Goal: Check status: Check status

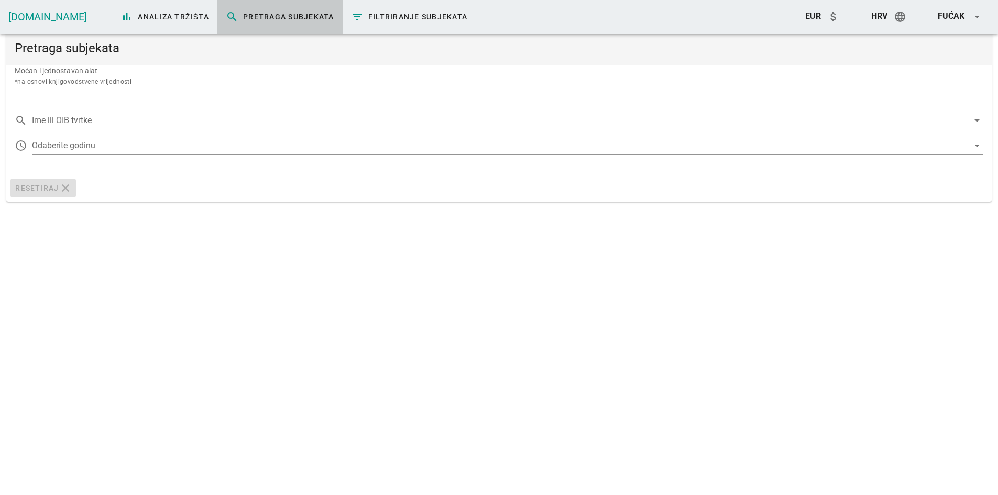
click at [173, 118] on input "Ime ili OIB tvrtke" at bounding box center [500, 120] width 937 height 17
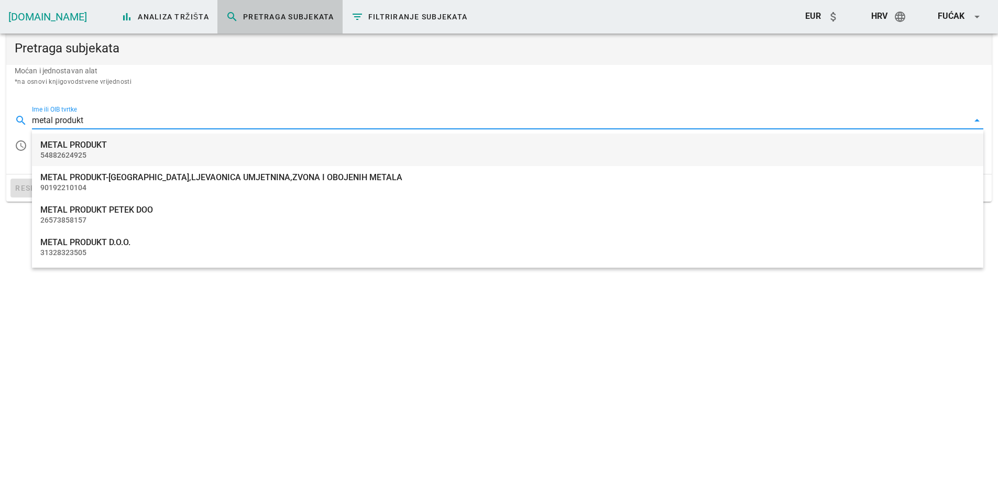
click at [68, 146] on div "METAL PRODUKT" at bounding box center [507, 145] width 935 height 10
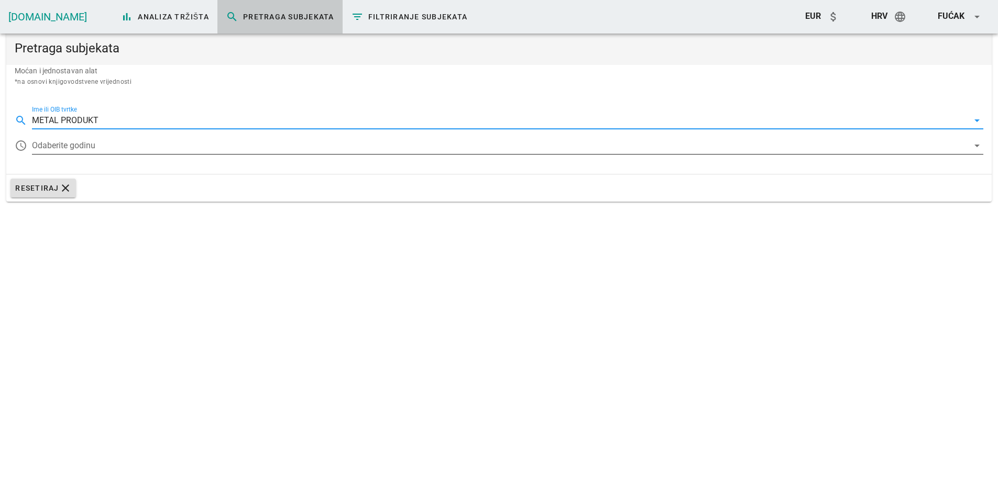
click at [75, 140] on div at bounding box center [500, 145] width 937 height 17
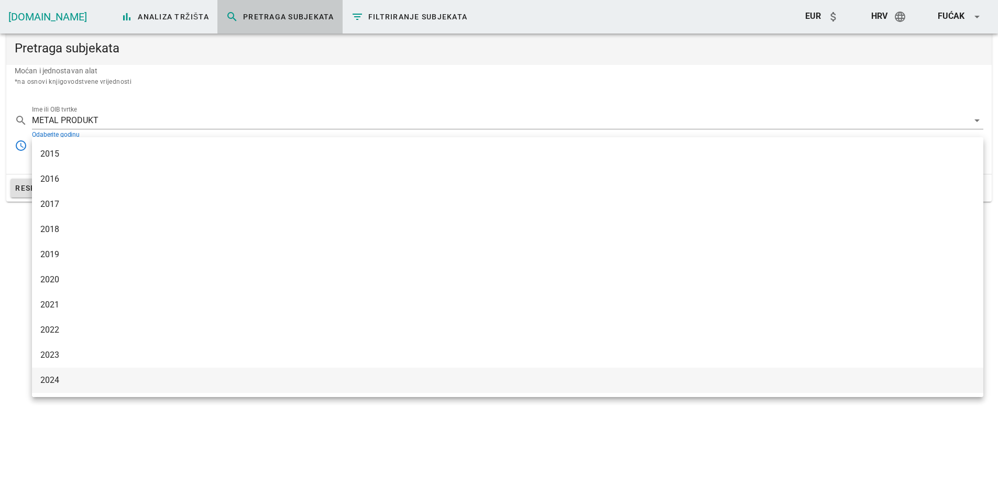
click at [78, 379] on div "2024" at bounding box center [507, 380] width 935 height 10
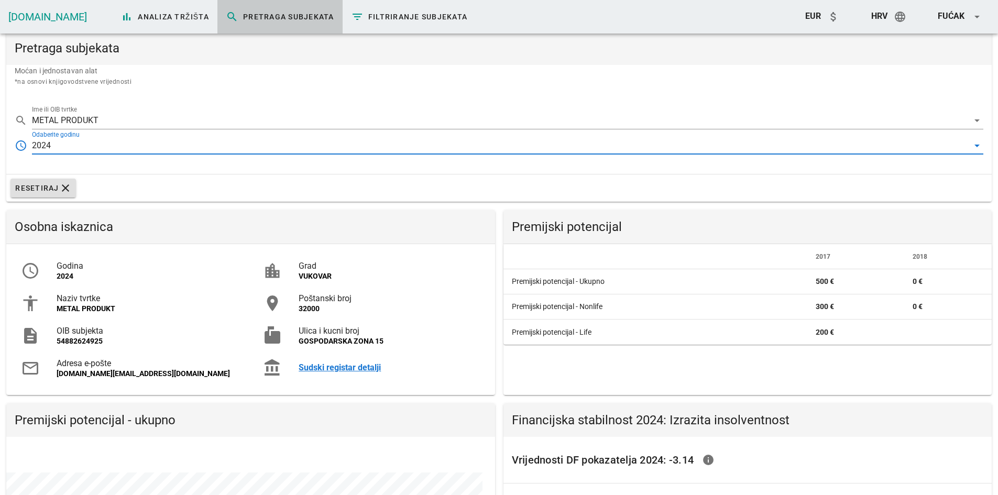
scroll to position [203, 488]
click at [136, 113] on input "METAL PRODUKT" at bounding box center [500, 120] width 937 height 17
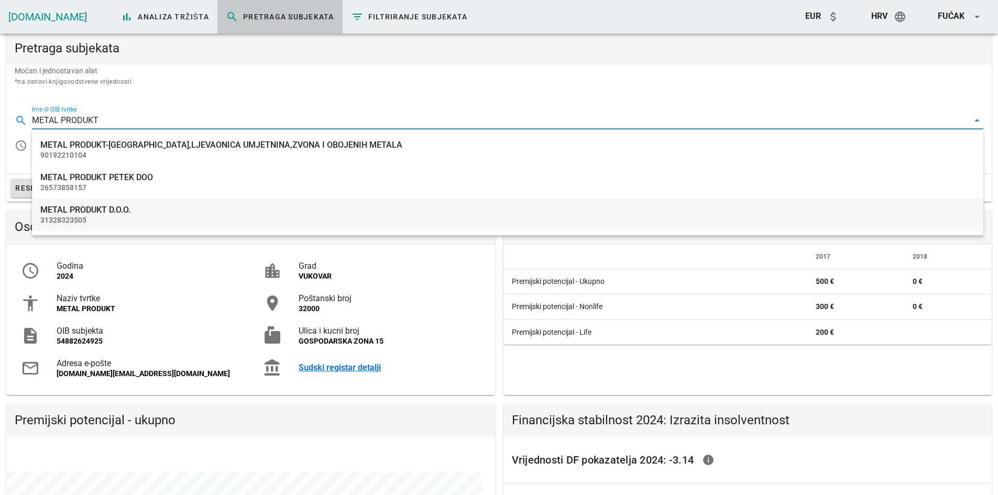
click at [107, 217] on div "31328323505" at bounding box center [507, 220] width 935 height 9
type input "METAL PRODUKT D.O.O."
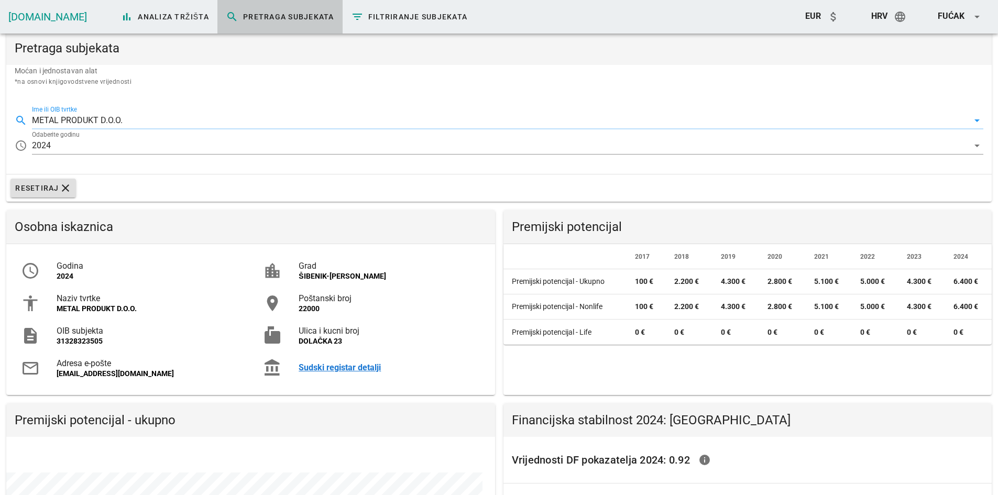
scroll to position [203, 488]
